Goal: Information Seeking & Learning: Learn about a topic

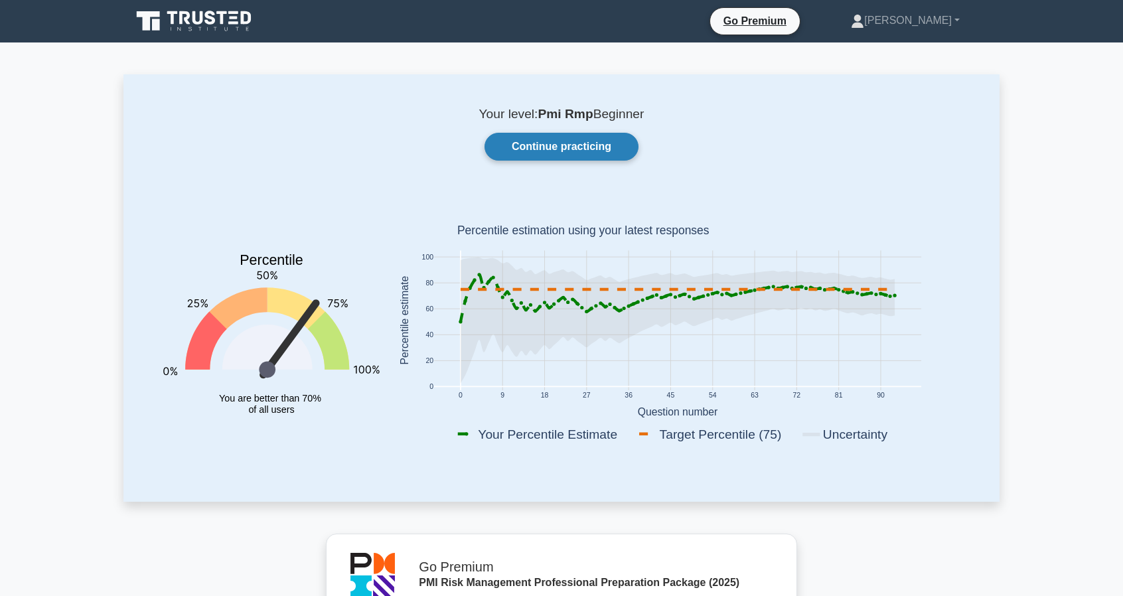
click at [554, 141] on link "Continue practicing" at bounding box center [561, 147] width 154 height 28
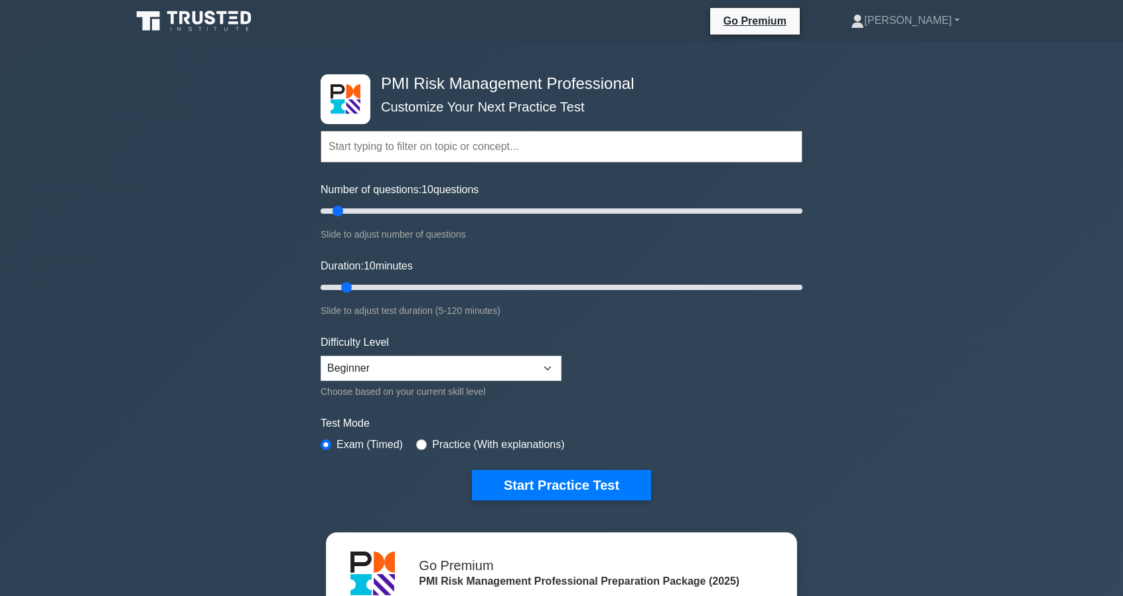
click at [554, 141] on input "text" at bounding box center [562, 147] width 482 height 32
type input "risk strategy and planning"
click at [472, 470] on button "Start Practice Test" at bounding box center [561, 485] width 179 height 31
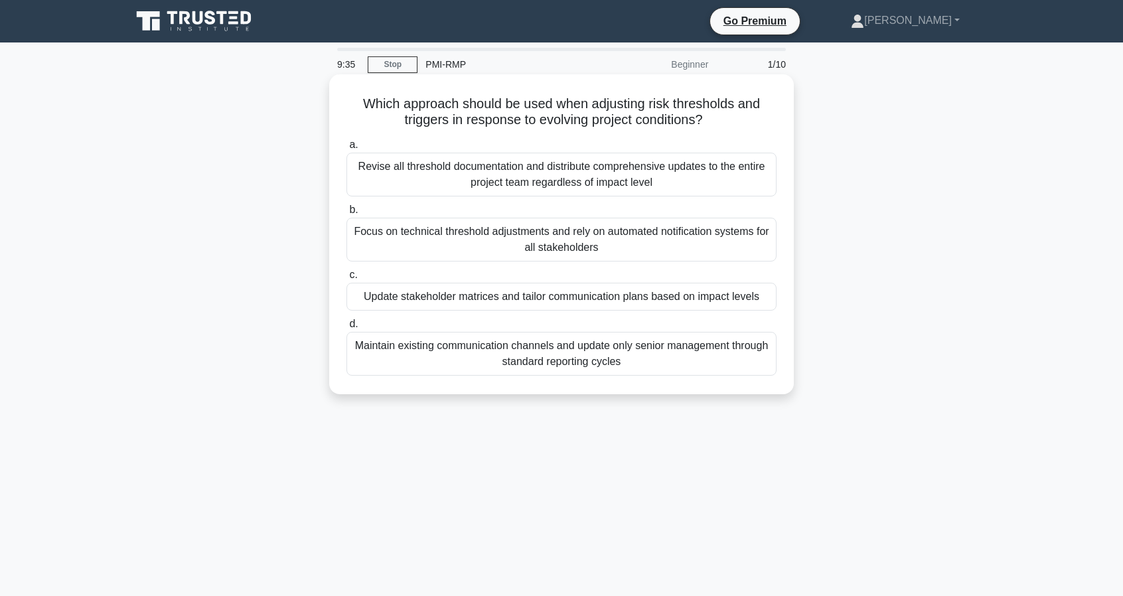
click at [531, 301] on div "Update stakeholder matrices and tailor communication plans based on impact leve…" at bounding box center [561, 297] width 430 height 28
click at [346, 279] on input "c. Update stakeholder matrices and tailor communication plans based on impact l…" at bounding box center [346, 275] width 0 height 9
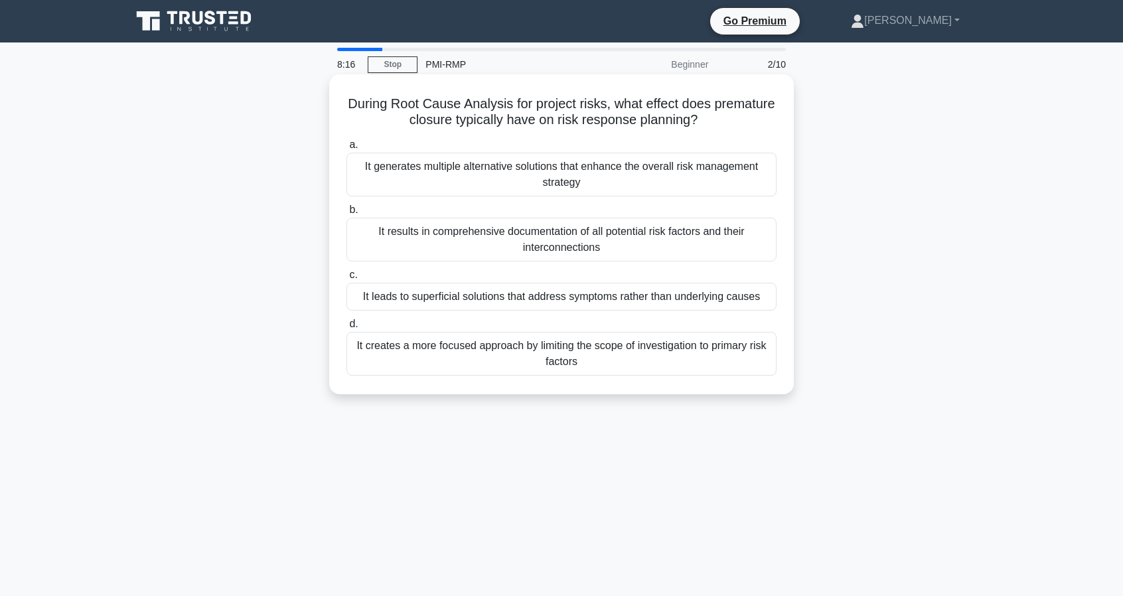
click at [598, 363] on div "It creates a more focused approach by limiting the scope of investigation to pr…" at bounding box center [561, 354] width 430 height 44
click at [346, 328] on input "d. It creates a more focused approach by limiting the scope of investigation to…" at bounding box center [346, 324] width 0 height 9
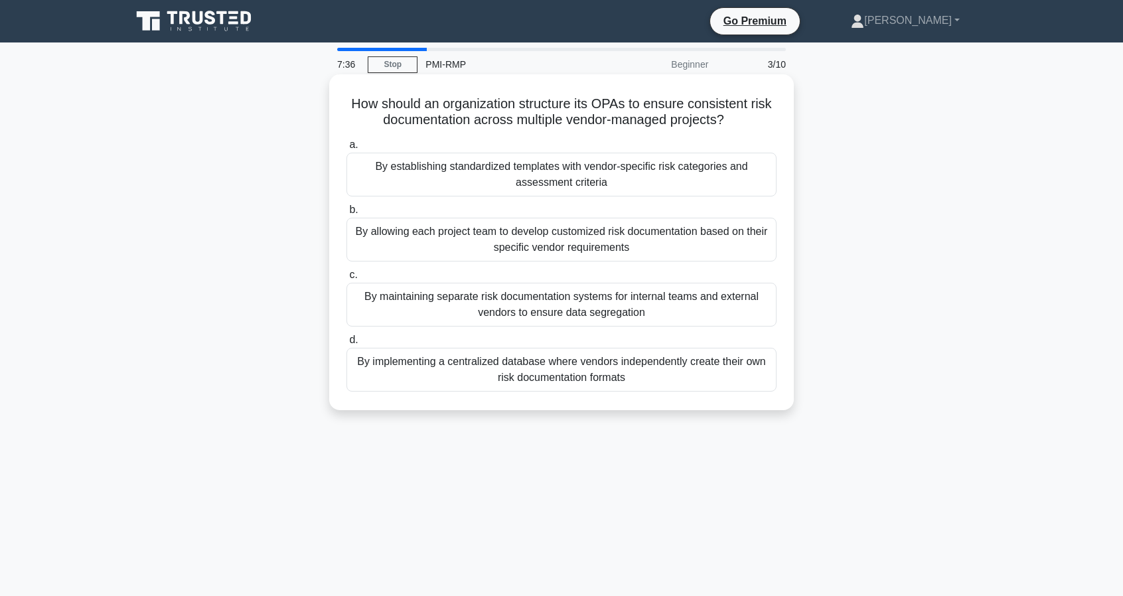
click at [618, 240] on div "By allowing each project team to develop customized risk documentation based on…" at bounding box center [561, 240] width 430 height 44
click at [346, 214] on input "b. By allowing each project team to develop customized risk documentation based…" at bounding box center [346, 210] width 0 height 9
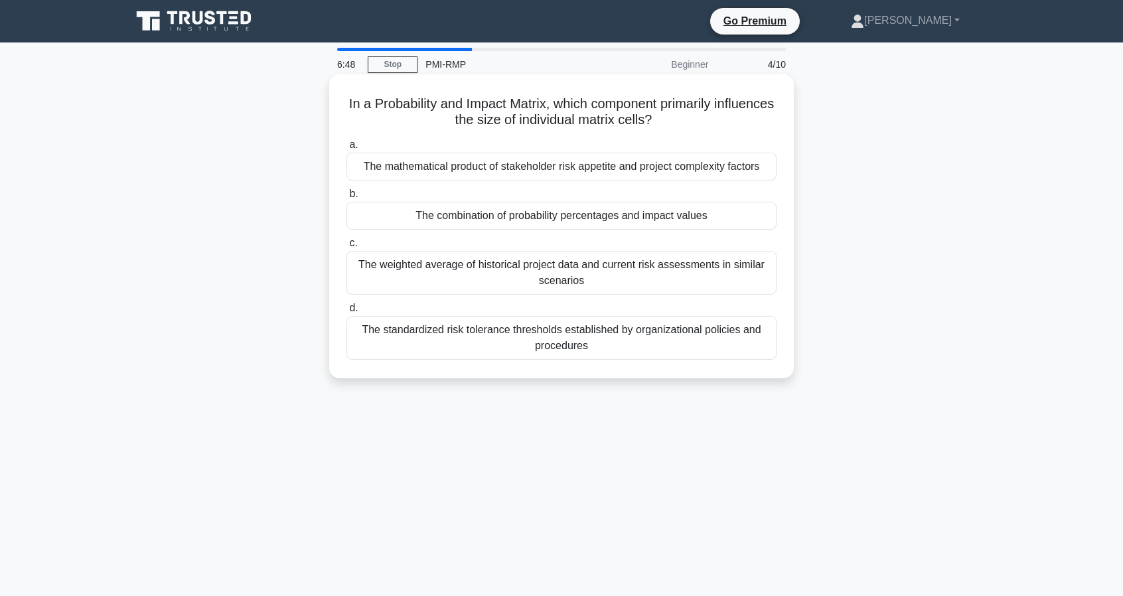
click at [593, 173] on div "The mathematical product of stakeholder risk appetite and project complexity fa…" at bounding box center [561, 167] width 430 height 28
click at [346, 149] on input "a. The mathematical product of stakeholder risk appetite and project complexity…" at bounding box center [346, 145] width 0 height 9
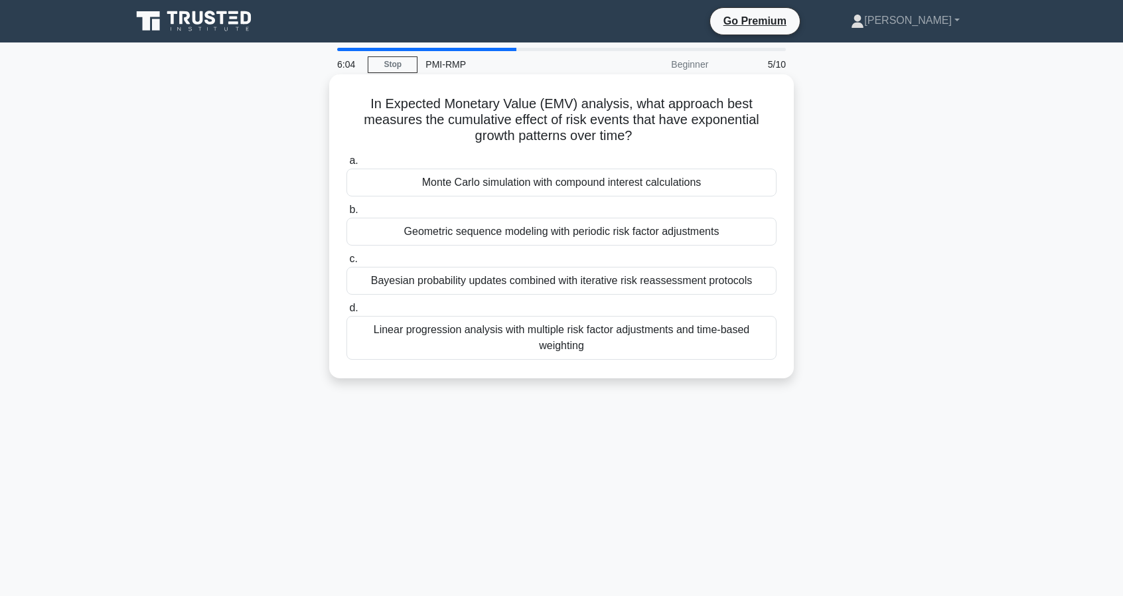
click at [647, 280] on div "Bayesian probability updates combined with iterative risk reassessment protocols" at bounding box center [561, 281] width 430 height 28
click at [346, 263] on input "c. Bayesian probability updates combined with iterative risk reassessment proto…" at bounding box center [346, 259] width 0 height 9
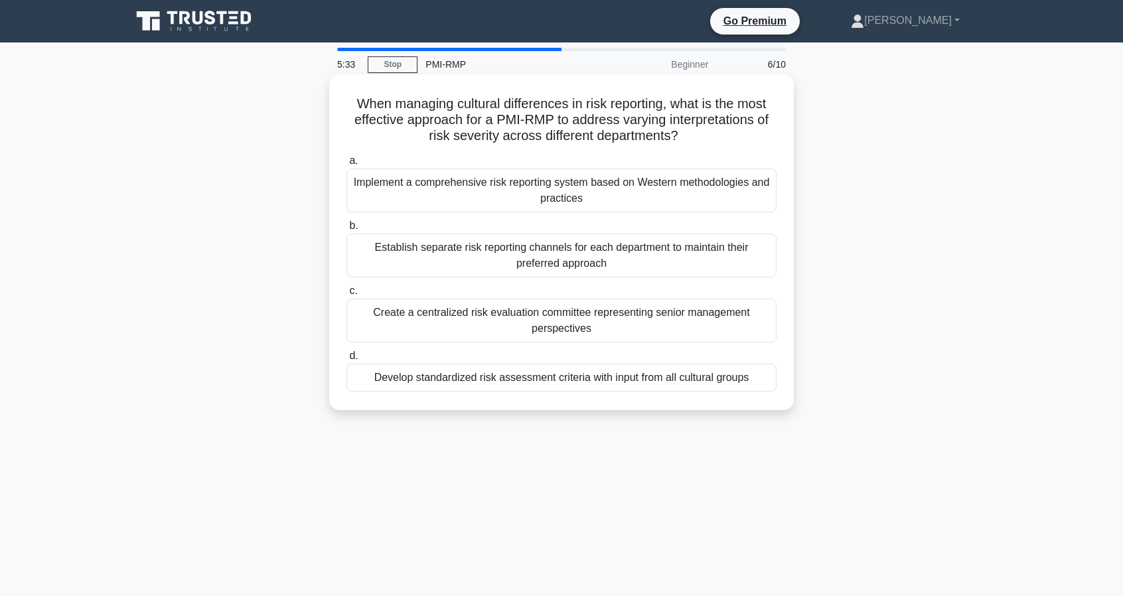
click at [630, 195] on div "Implement a comprehensive risk reporting system based on Western methodologies …" at bounding box center [561, 191] width 430 height 44
click at [346, 165] on input "a. Implement a comprehensive risk reporting system based on Western methodologi…" at bounding box center [346, 161] width 0 height 9
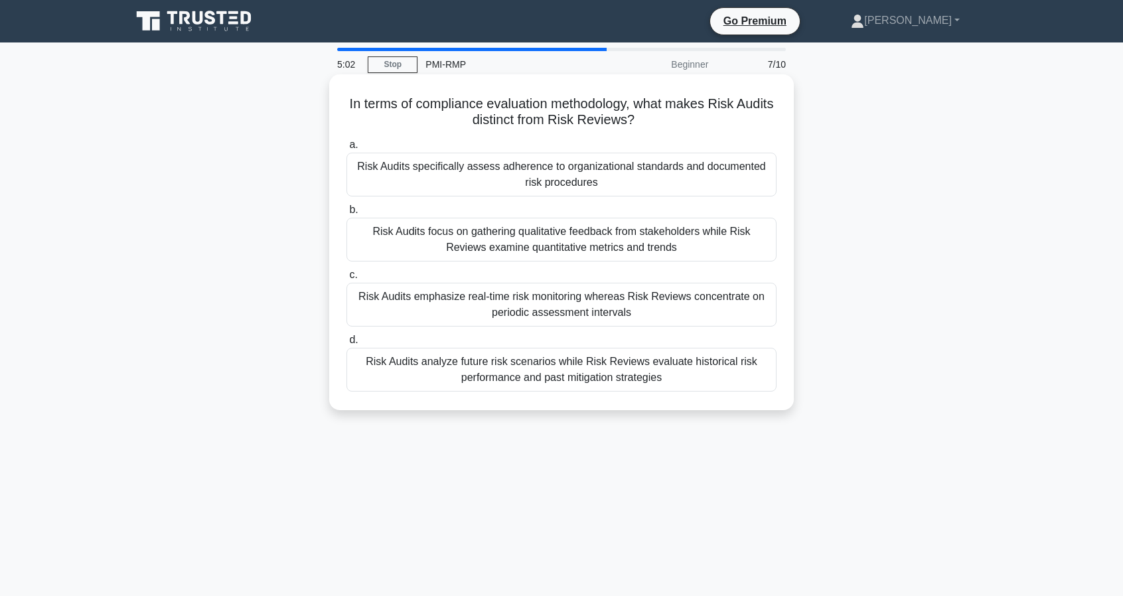
click at [542, 179] on div "Risk Audits specifically assess adherence to organizational standards and docum…" at bounding box center [561, 175] width 430 height 44
click at [346, 149] on input "a. Risk Audits specifically assess adherence to organizational standards and do…" at bounding box center [346, 145] width 0 height 9
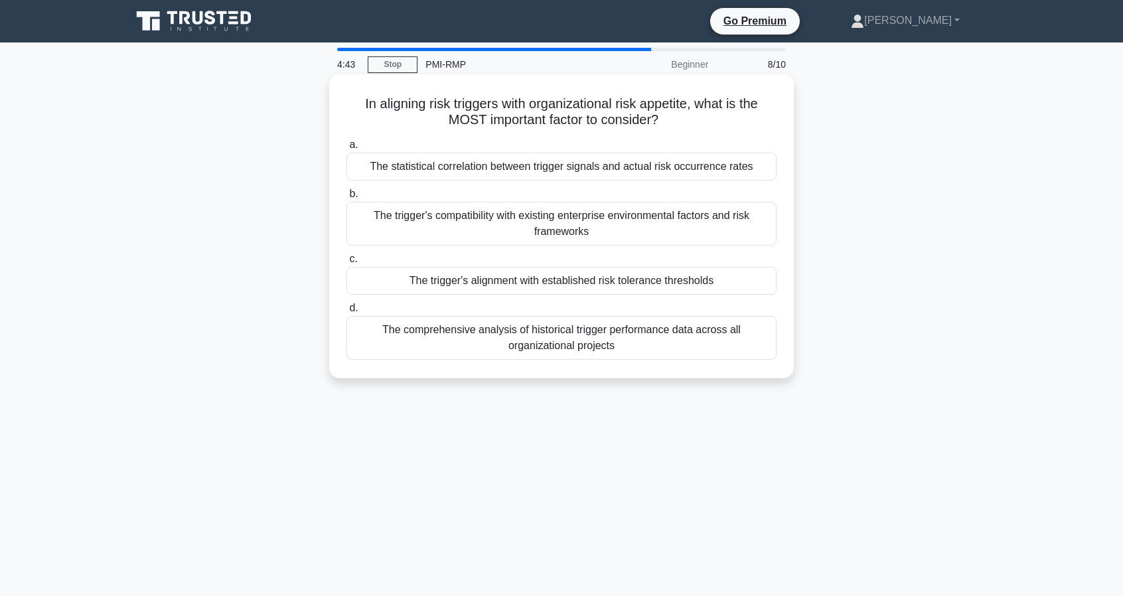
click at [641, 278] on div "The trigger's alignment with established risk tolerance thresholds" at bounding box center [561, 281] width 430 height 28
click at [346, 263] on input "c. The trigger's alignment with established risk tolerance thresholds" at bounding box center [346, 259] width 0 height 9
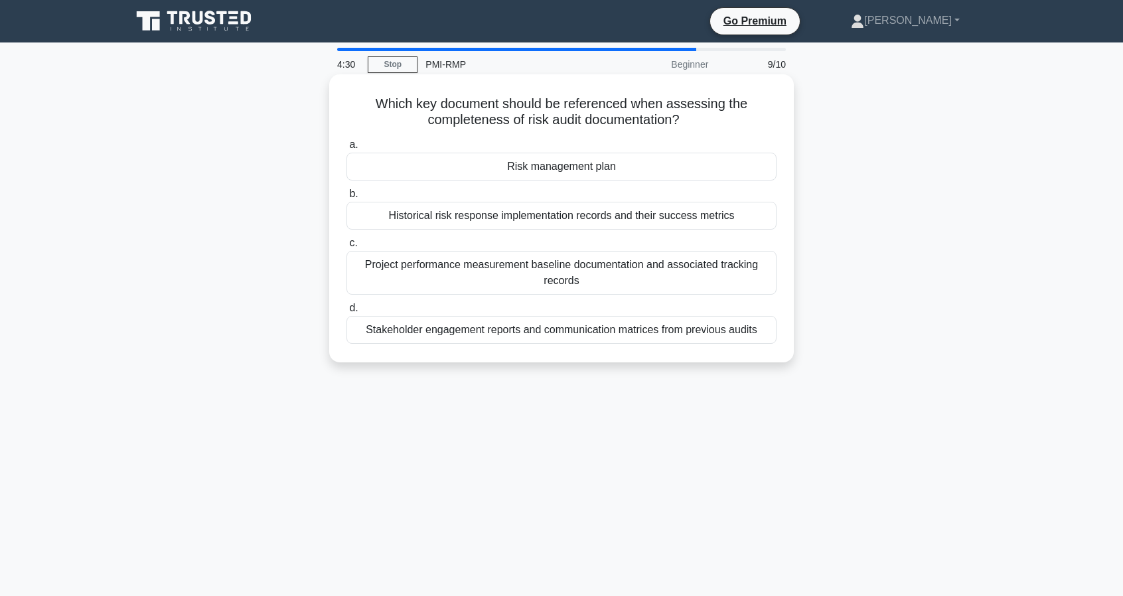
click at [580, 165] on div "Risk management plan" at bounding box center [561, 167] width 430 height 28
click at [346, 149] on input "a. Risk management plan" at bounding box center [346, 145] width 0 height 9
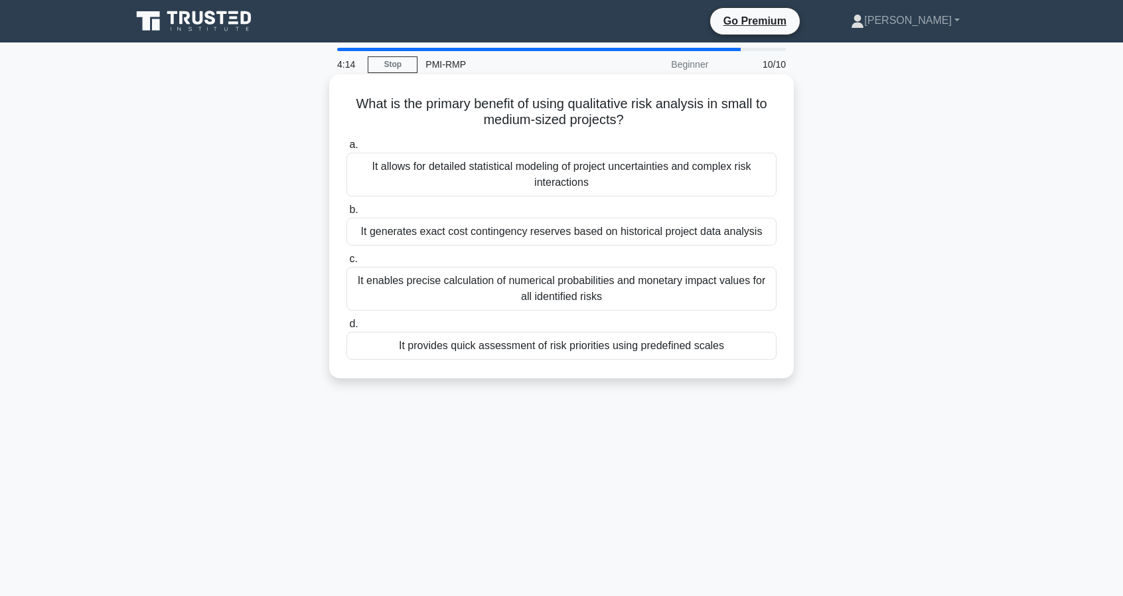
click at [582, 346] on div "It provides quick assessment of risk priorities using predefined scales" at bounding box center [561, 346] width 430 height 28
click at [346, 328] on input "d. It provides quick assessment of risk priorities using predefined scales" at bounding box center [346, 324] width 0 height 9
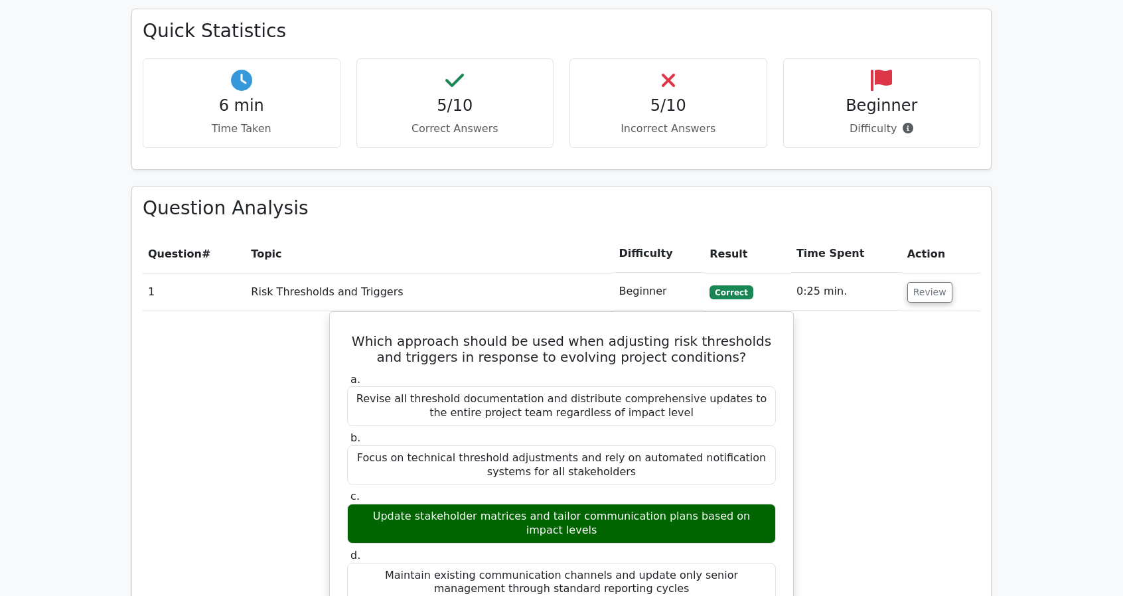
scroll to position [1062, 0]
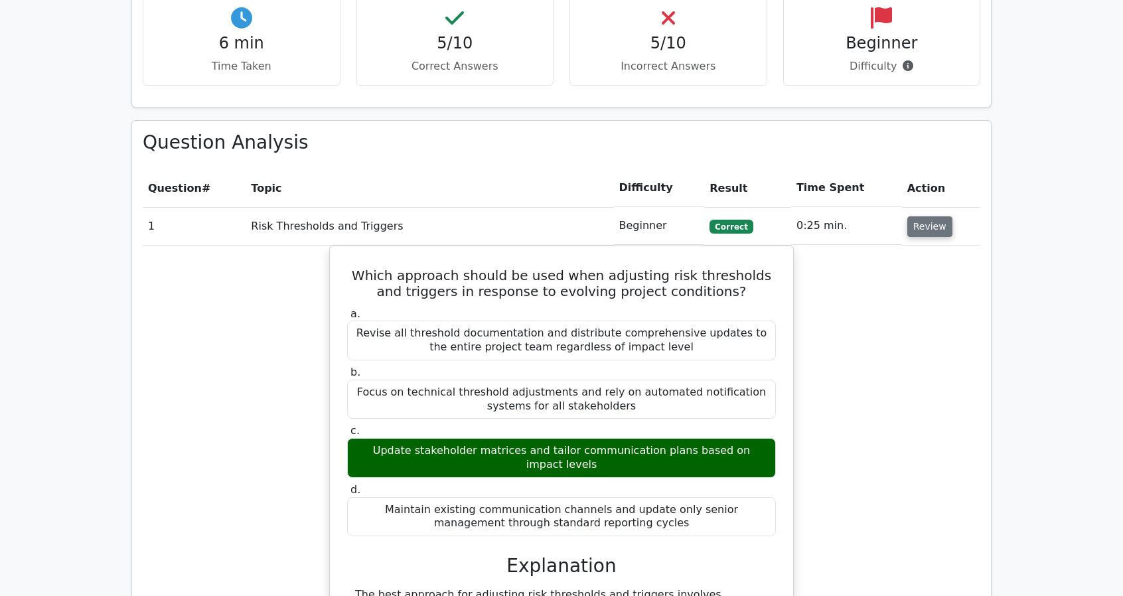
click at [918, 216] on button "Review" at bounding box center [929, 226] width 45 height 21
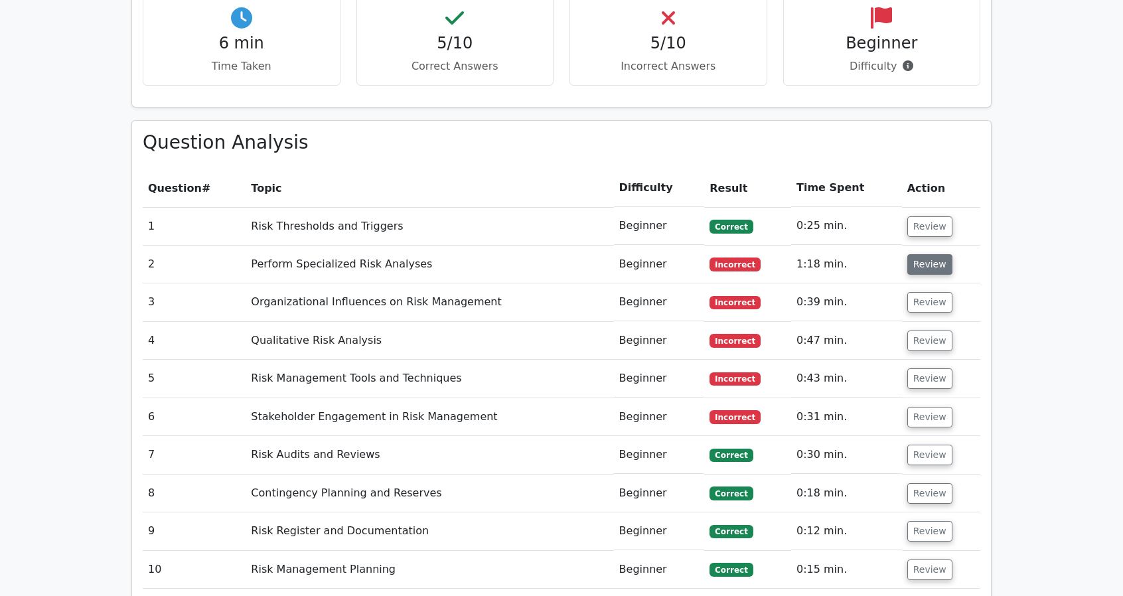
click at [916, 254] on button "Review" at bounding box center [929, 264] width 45 height 21
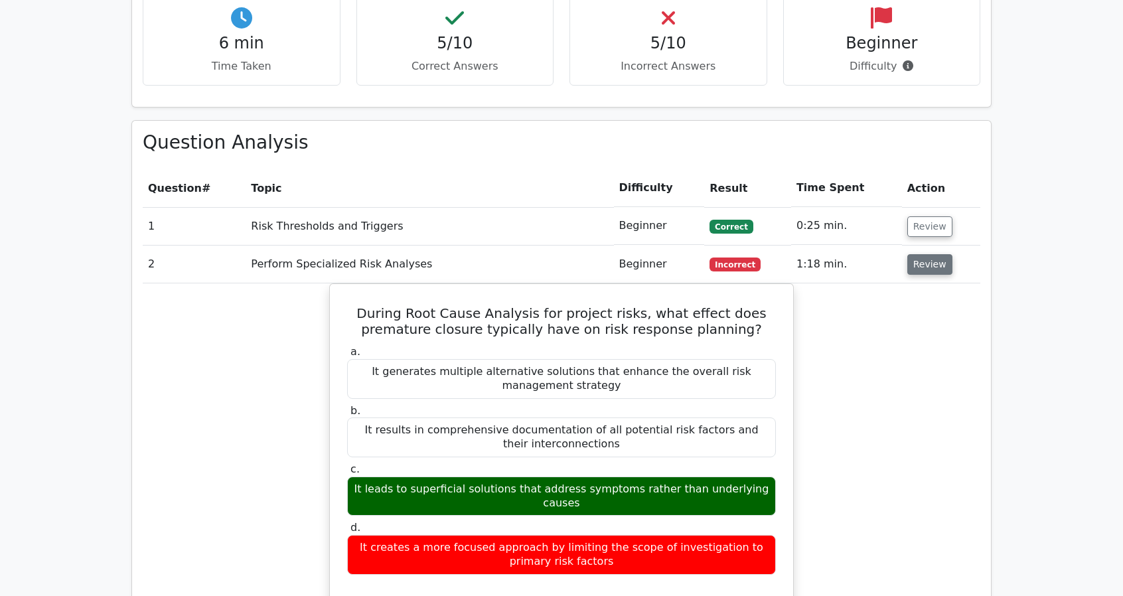
click at [916, 254] on button "Review" at bounding box center [929, 264] width 45 height 21
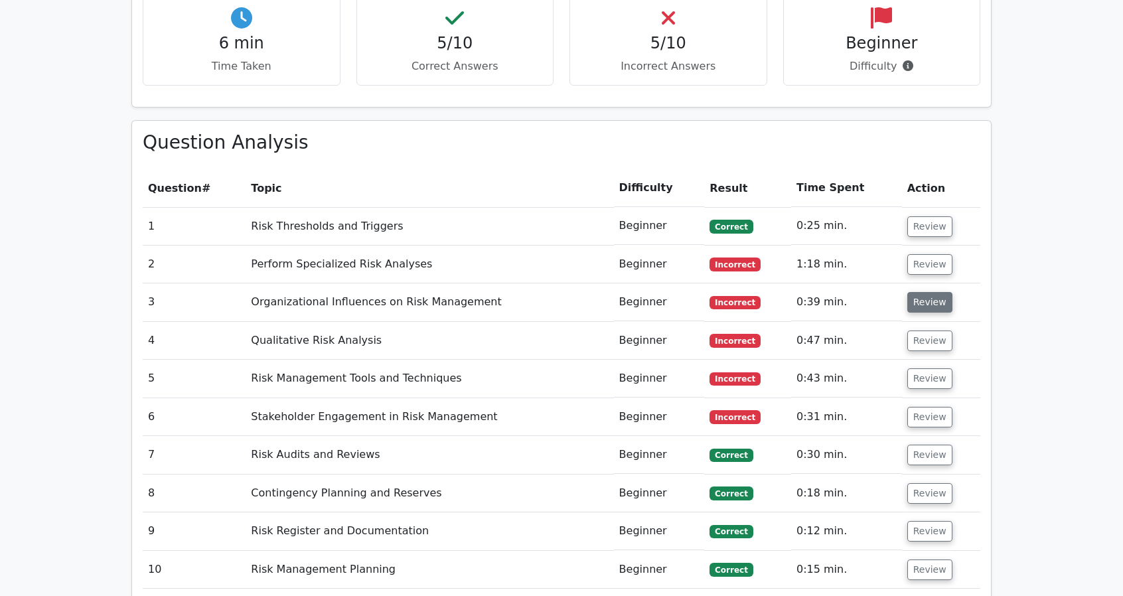
click at [928, 292] on button "Review" at bounding box center [929, 302] width 45 height 21
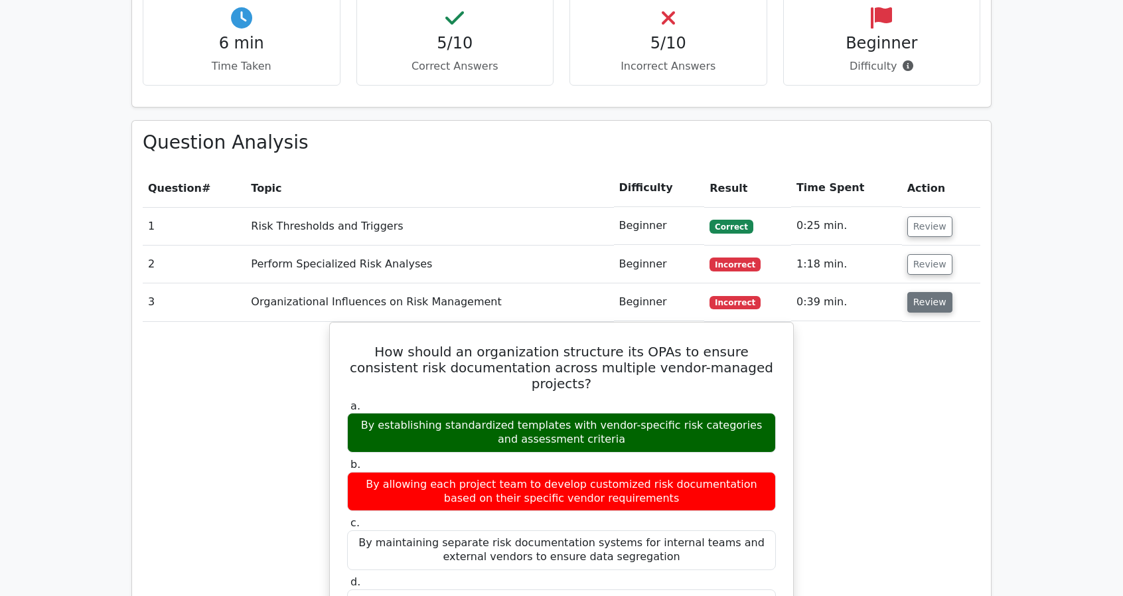
click at [914, 292] on button "Review" at bounding box center [929, 302] width 45 height 21
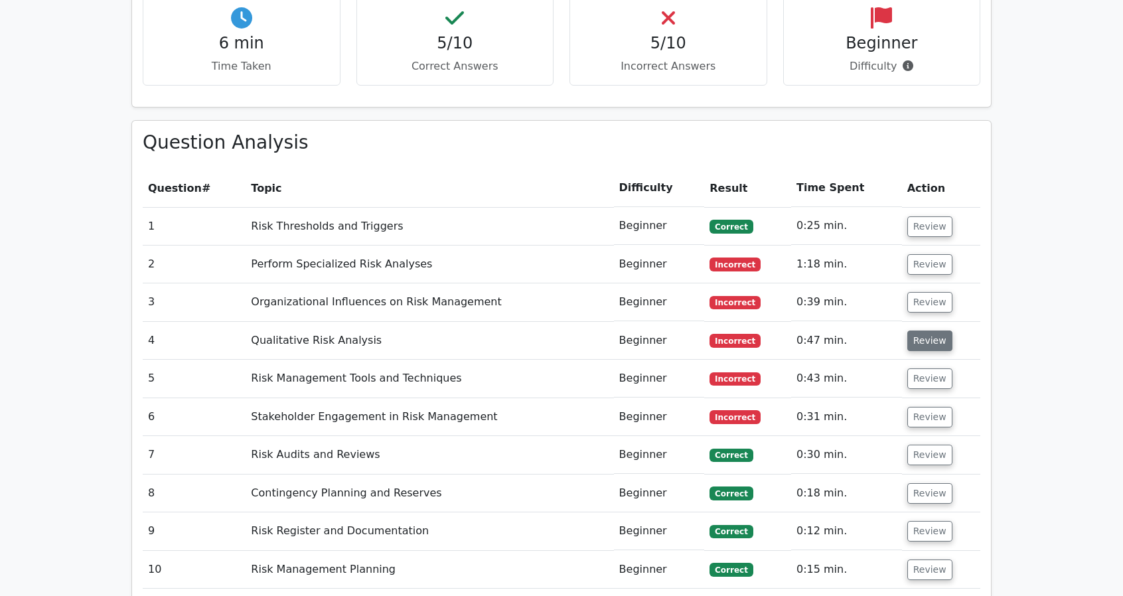
click at [926, 330] on button "Review" at bounding box center [929, 340] width 45 height 21
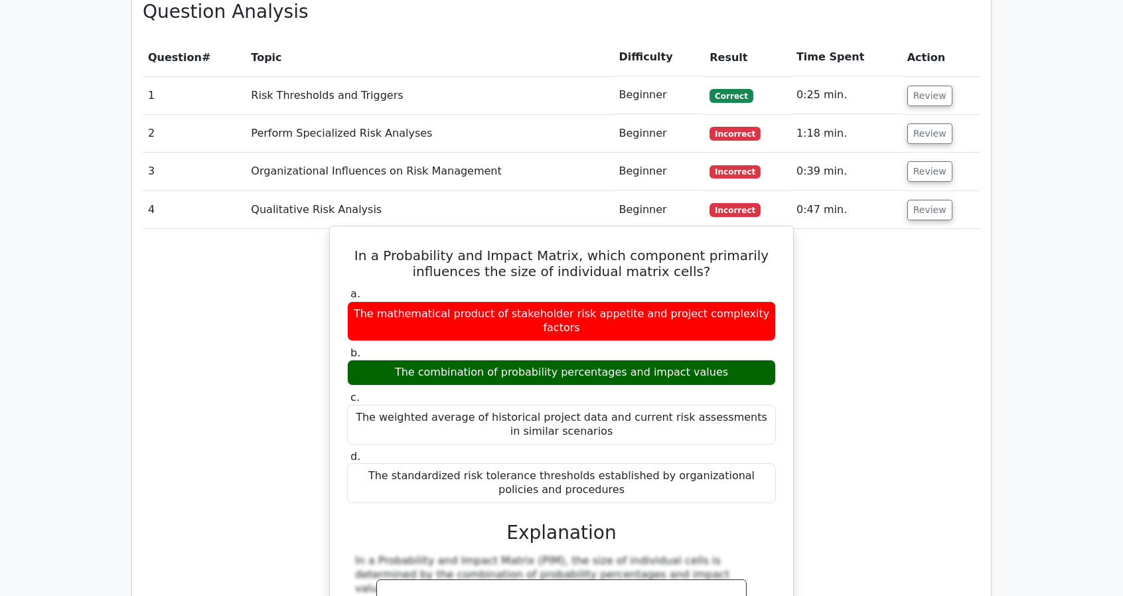
scroll to position [1194, 0]
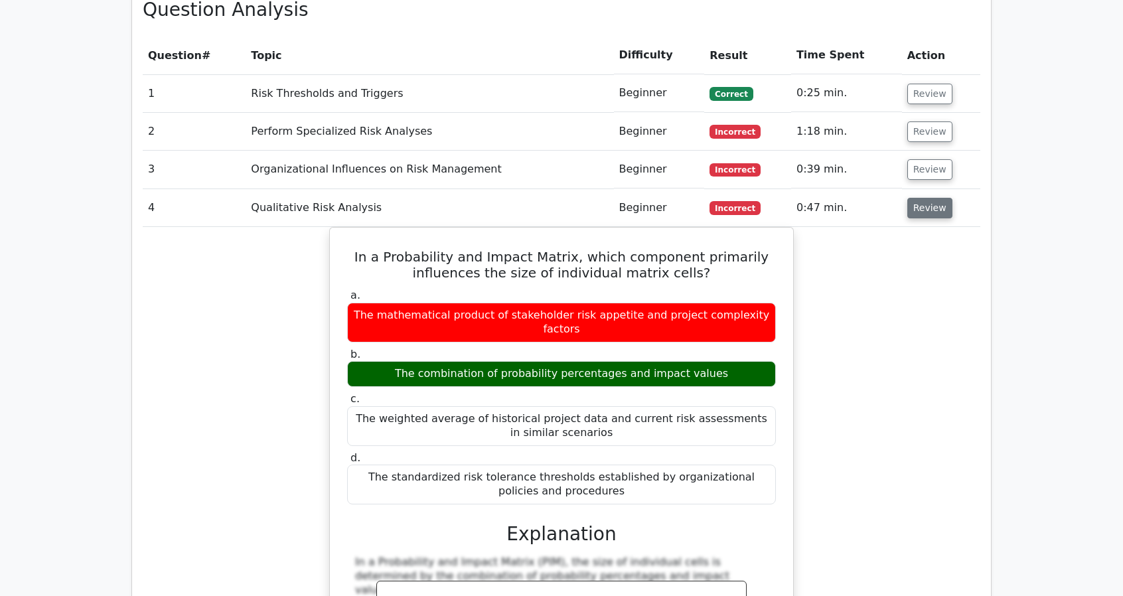
click at [913, 198] on button "Review" at bounding box center [929, 208] width 45 height 21
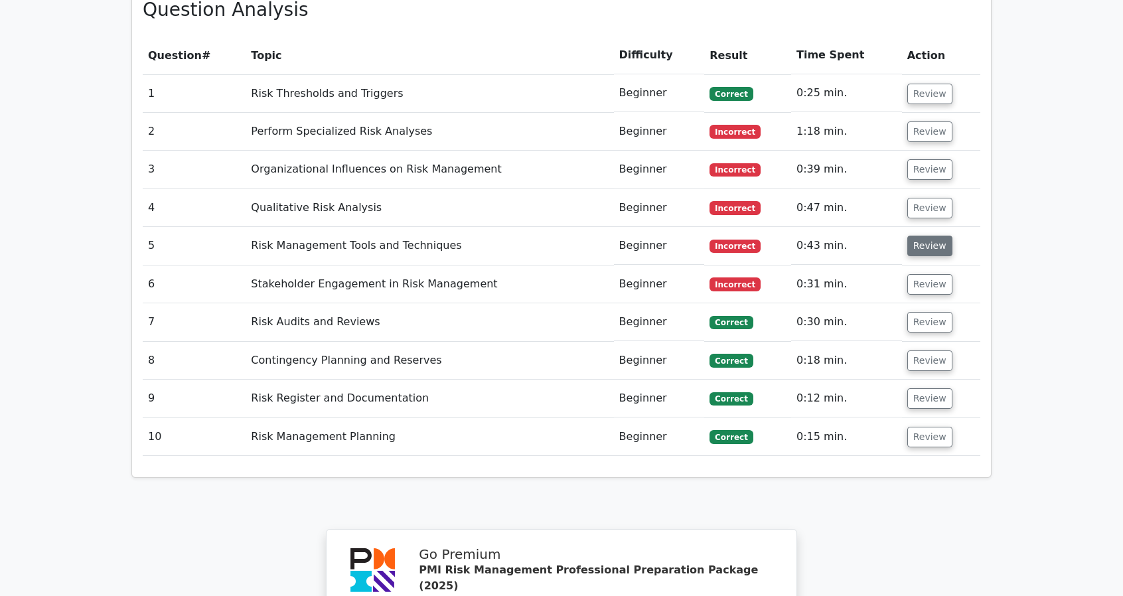
click at [928, 236] on button "Review" at bounding box center [929, 246] width 45 height 21
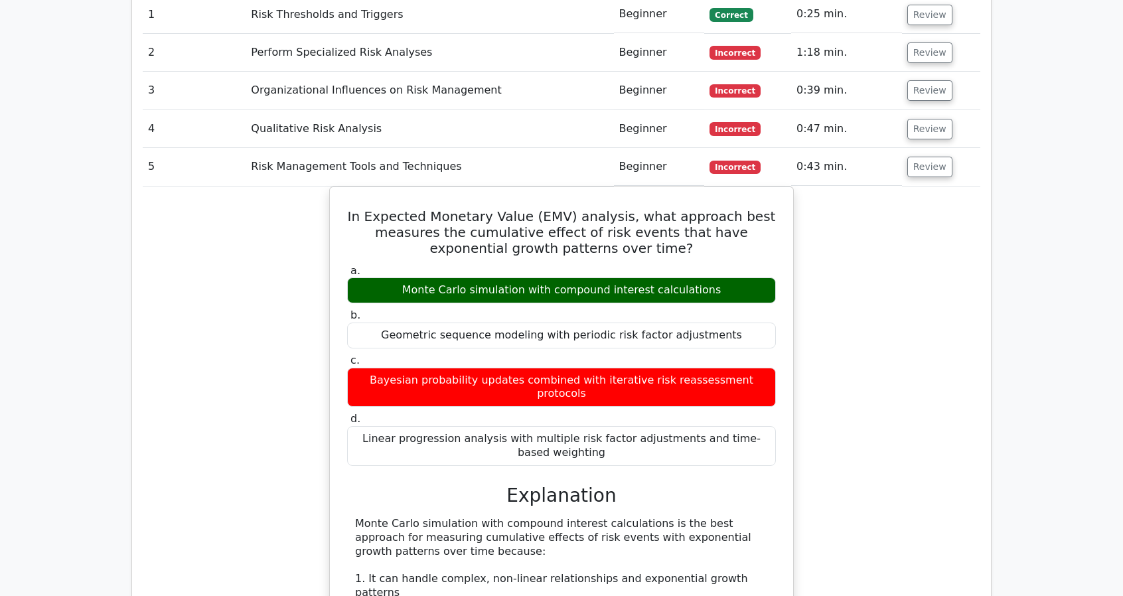
scroll to position [1261, 0]
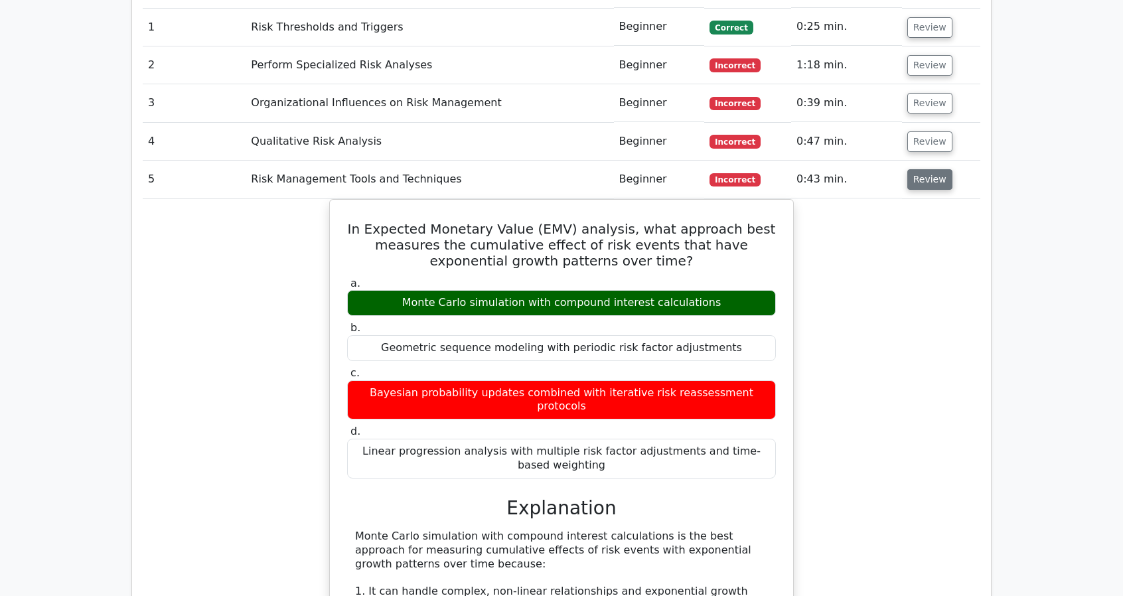
click at [930, 169] on button "Review" at bounding box center [929, 179] width 45 height 21
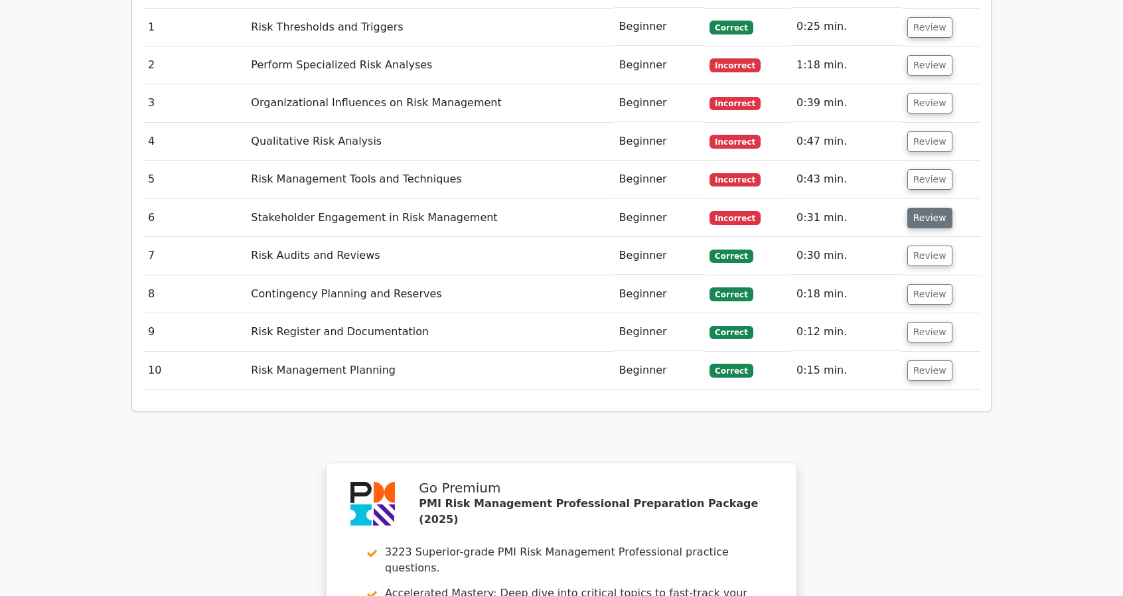
click at [927, 208] on button "Review" at bounding box center [929, 218] width 45 height 21
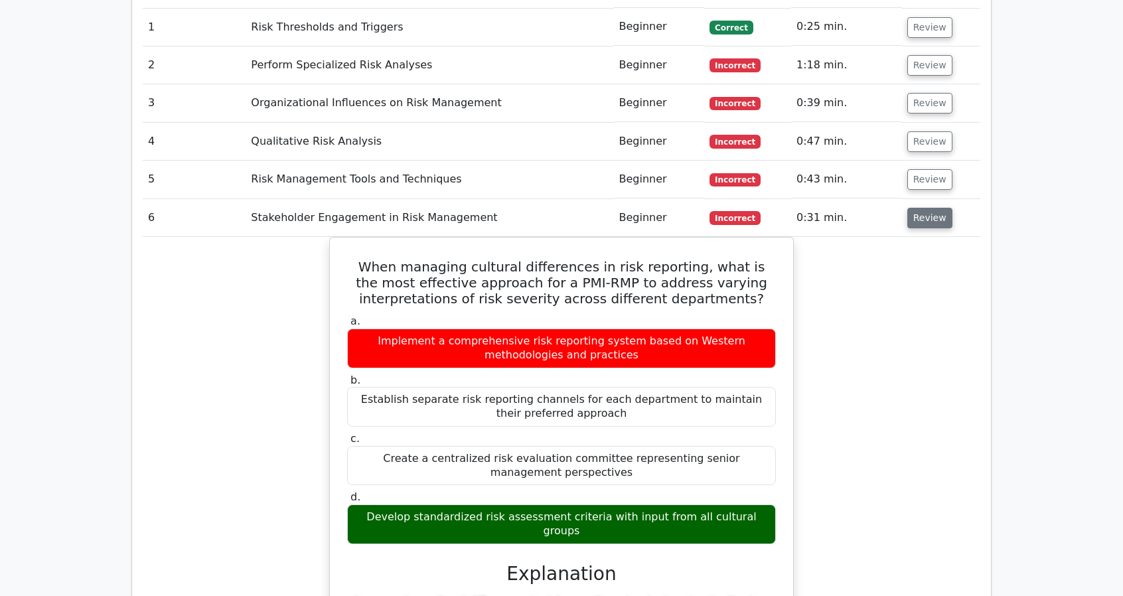
click at [924, 208] on button "Review" at bounding box center [929, 218] width 45 height 21
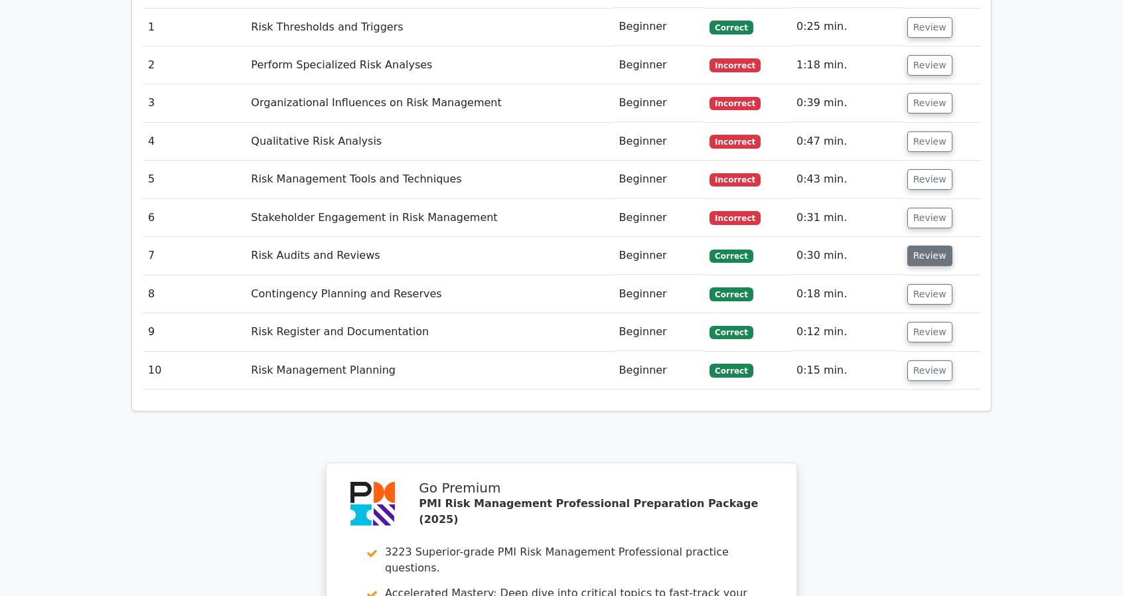
click at [938, 246] on button "Review" at bounding box center [929, 256] width 45 height 21
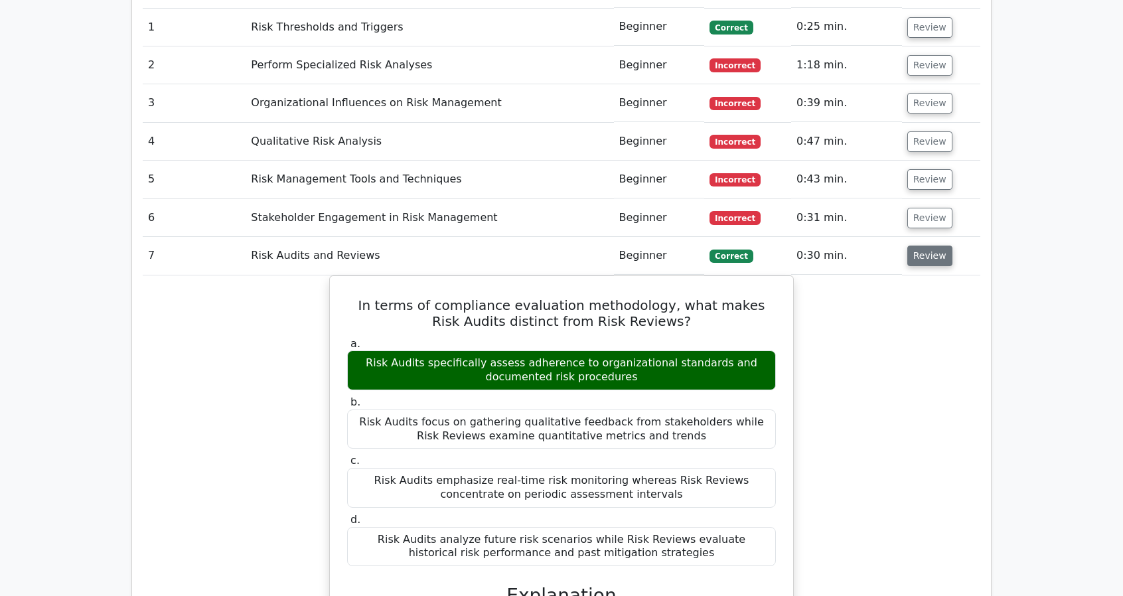
click at [938, 246] on button "Review" at bounding box center [929, 256] width 45 height 21
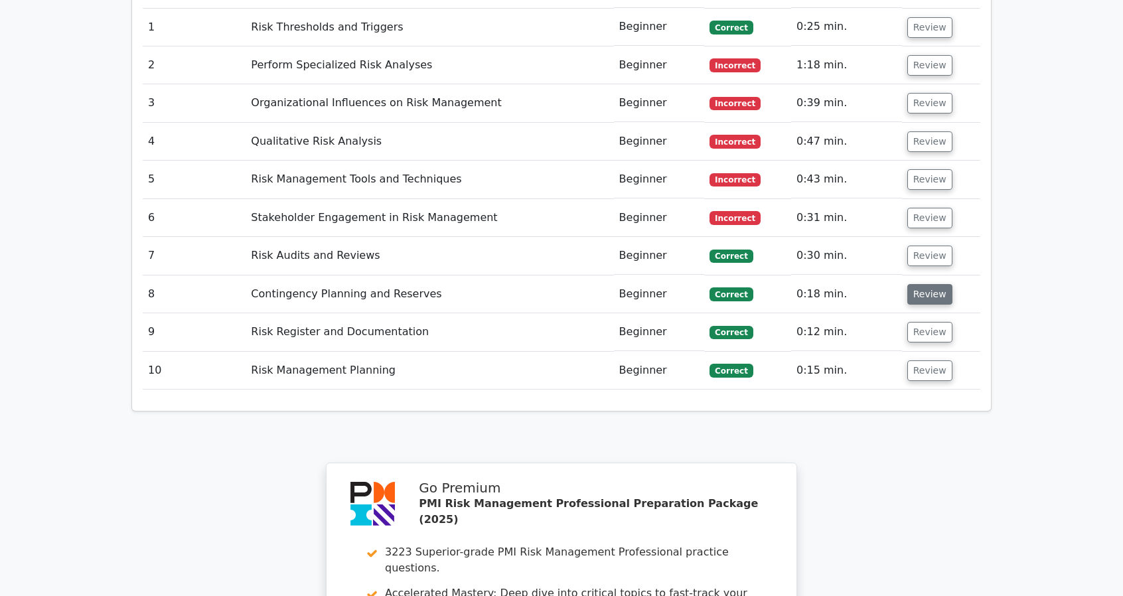
click at [921, 284] on button "Review" at bounding box center [929, 294] width 45 height 21
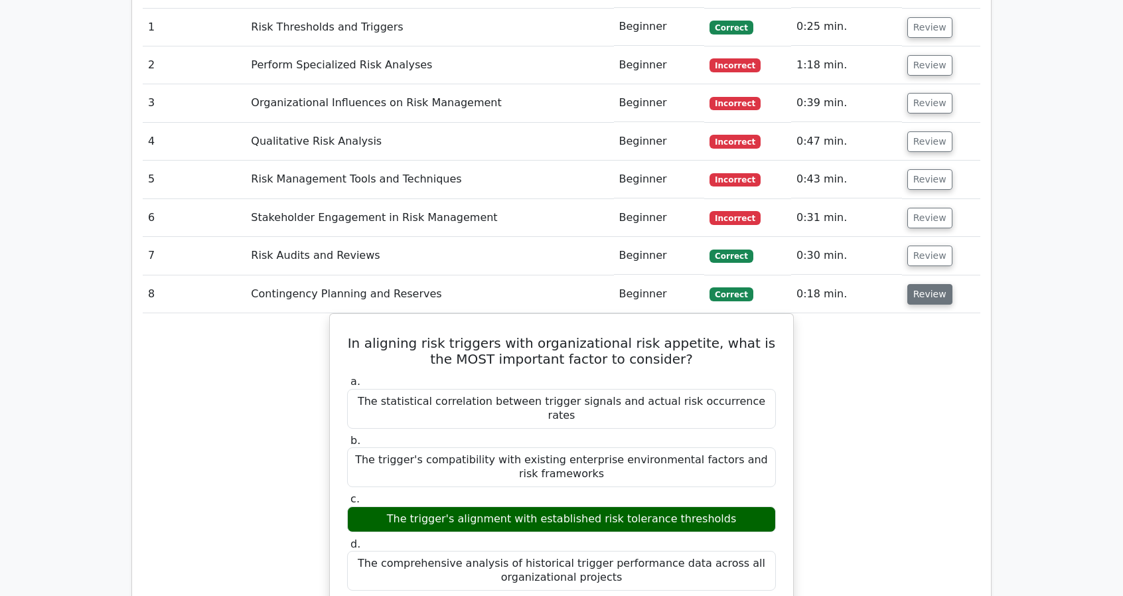
click at [921, 284] on button "Review" at bounding box center [929, 294] width 45 height 21
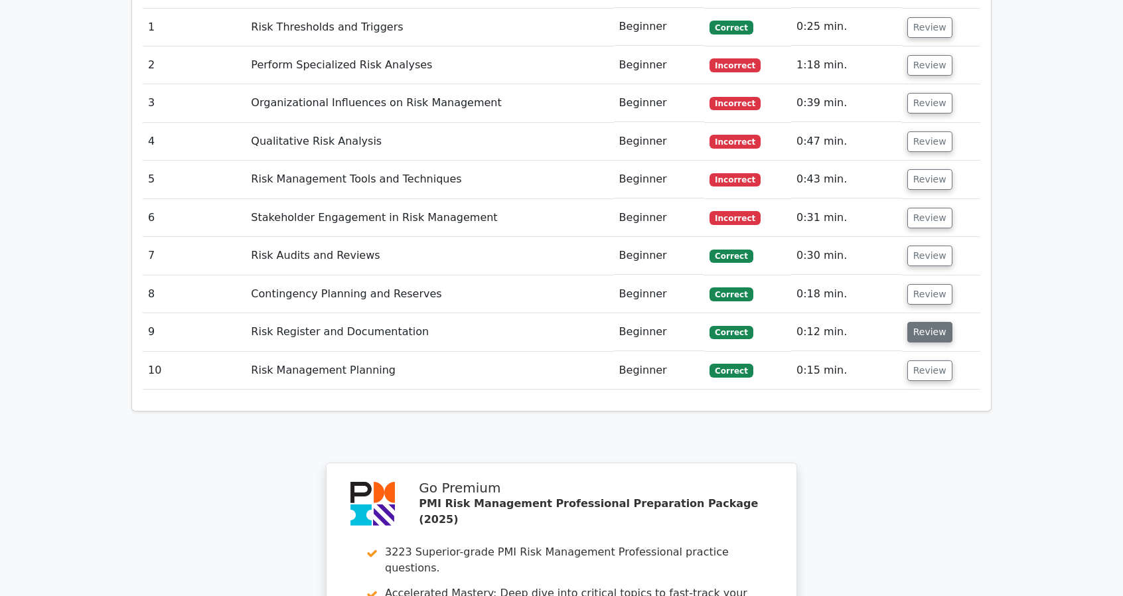
click at [930, 322] on button "Review" at bounding box center [929, 332] width 45 height 21
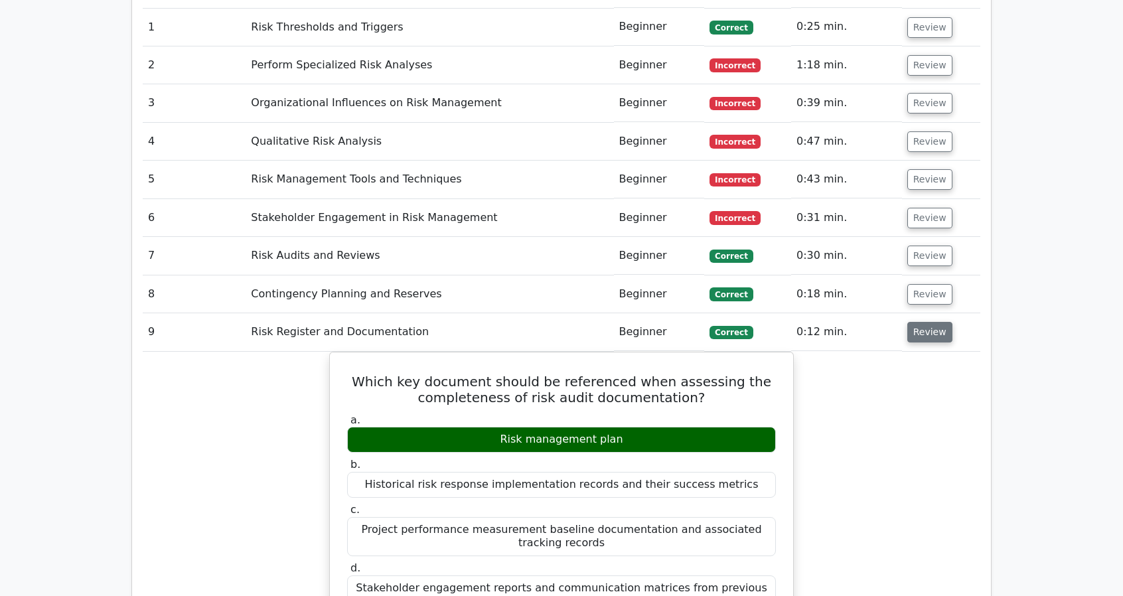
click at [930, 322] on button "Review" at bounding box center [929, 332] width 45 height 21
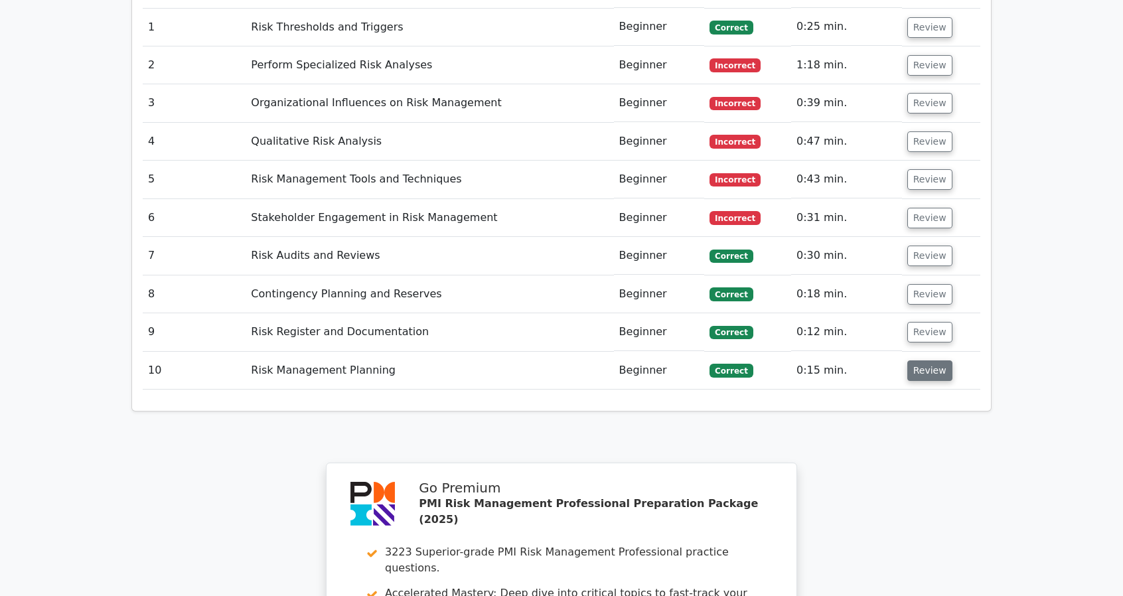
click at [933, 360] on button "Review" at bounding box center [929, 370] width 45 height 21
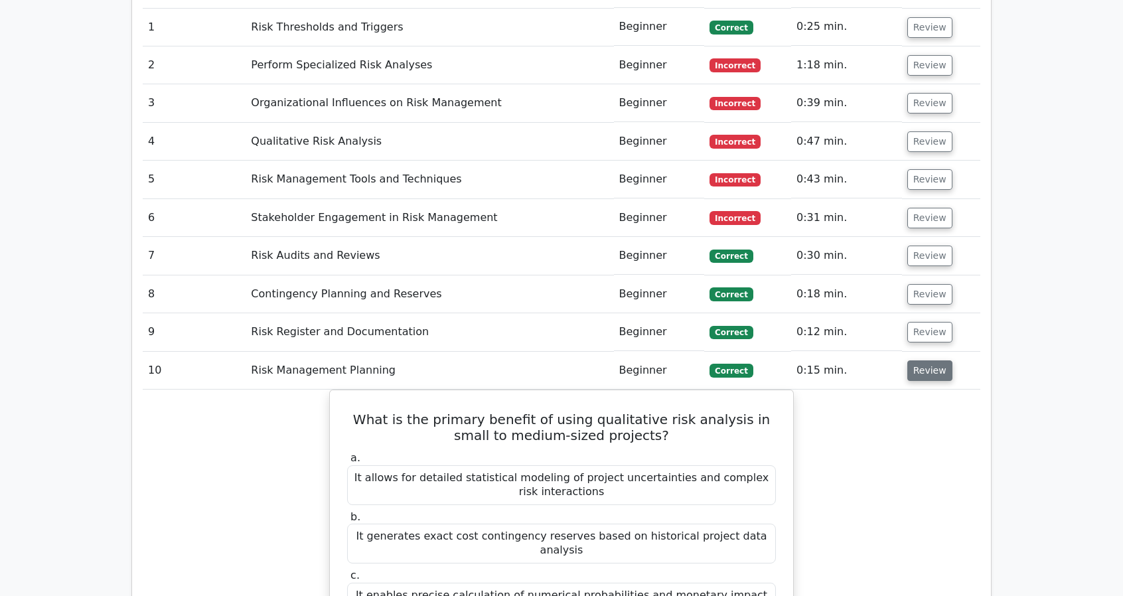
click at [933, 360] on button "Review" at bounding box center [929, 370] width 45 height 21
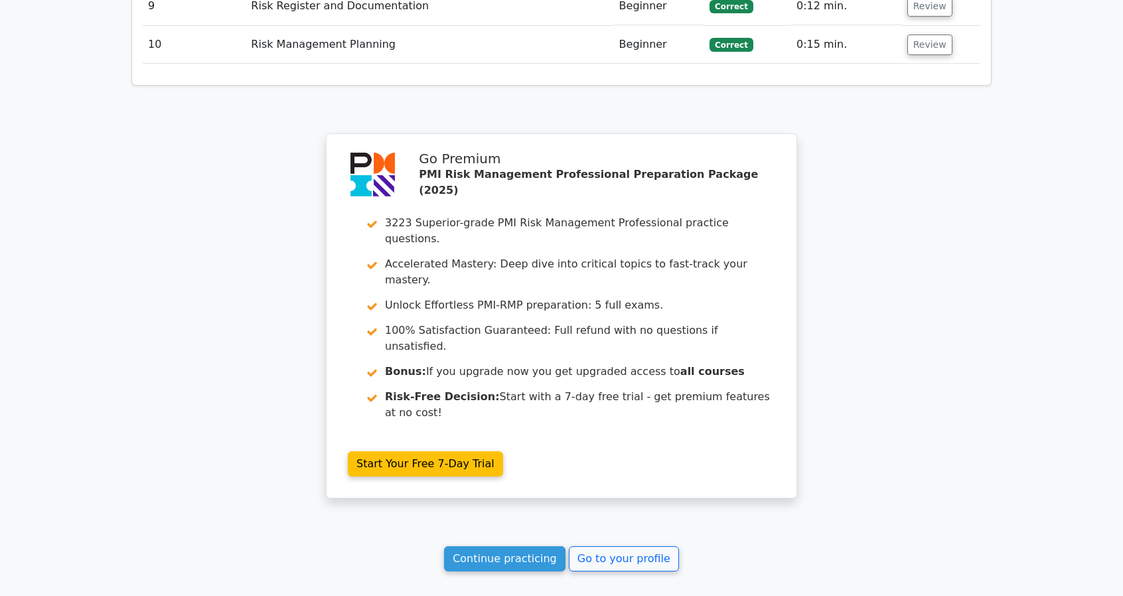
scroll to position [1593, 0]
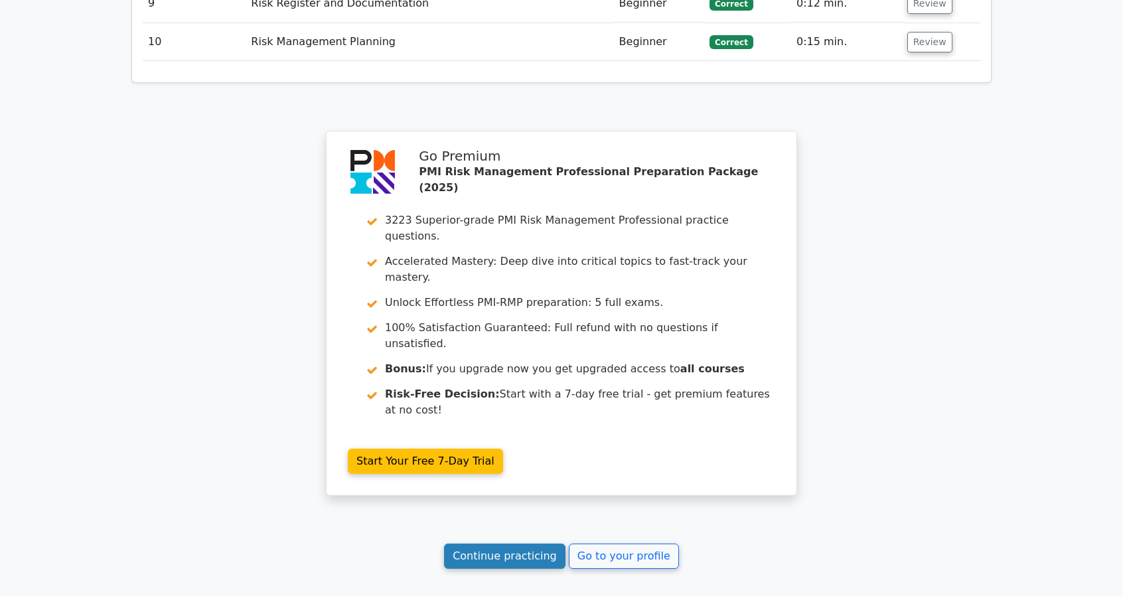
click at [535, 543] on link "Continue practicing" at bounding box center [504, 555] width 121 height 25
